Goal: Browse casually

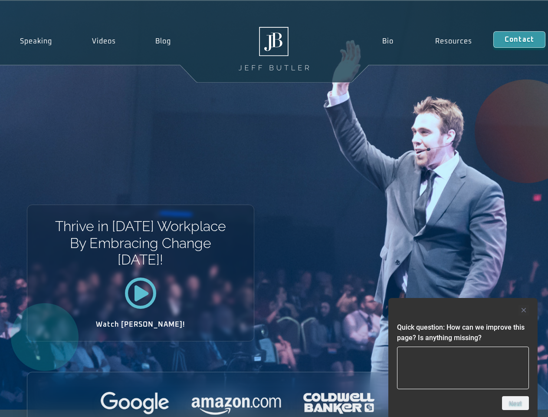
click at [274, 208] on div "Thrive in [DATE] Workplace By Embracing Change [DATE]! Watch [PERSON_NAME]!" at bounding box center [274, 205] width 548 height 408
click at [463, 310] on div at bounding box center [463, 310] width 132 height 10
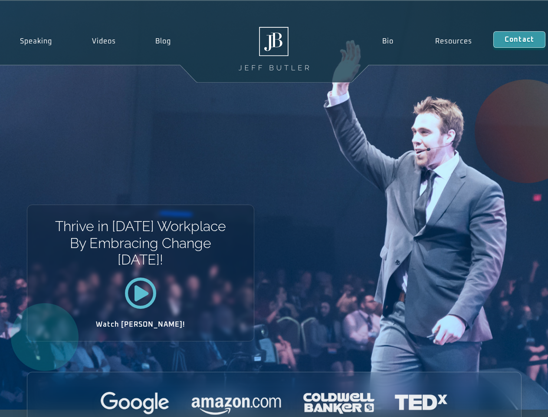
click at [516, 403] on div at bounding box center [274, 404] width 494 height 24
